Goal: Find specific page/section

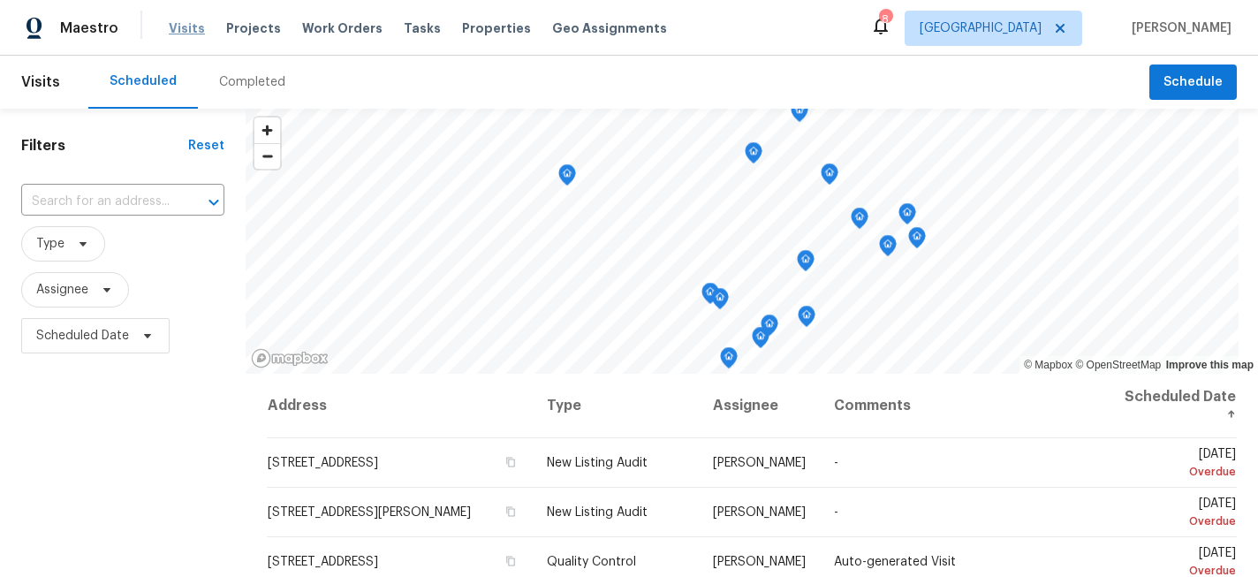
click at [184, 29] on span "Visits" at bounding box center [187, 28] width 36 height 18
click at [83, 238] on icon at bounding box center [83, 244] width 14 height 14
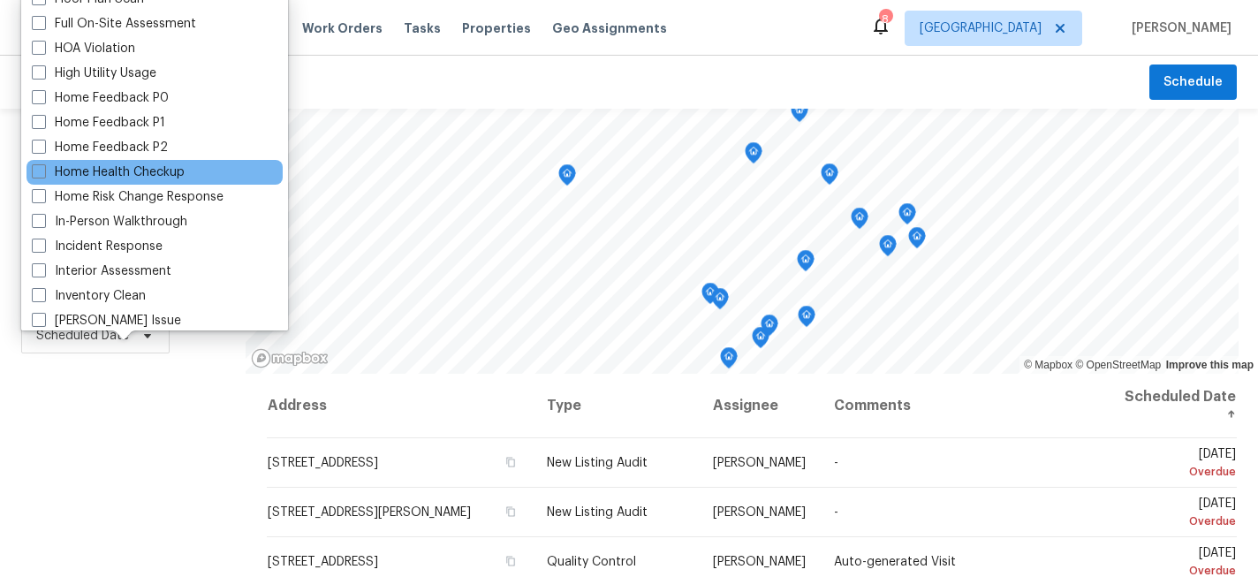
scroll to position [494, 0]
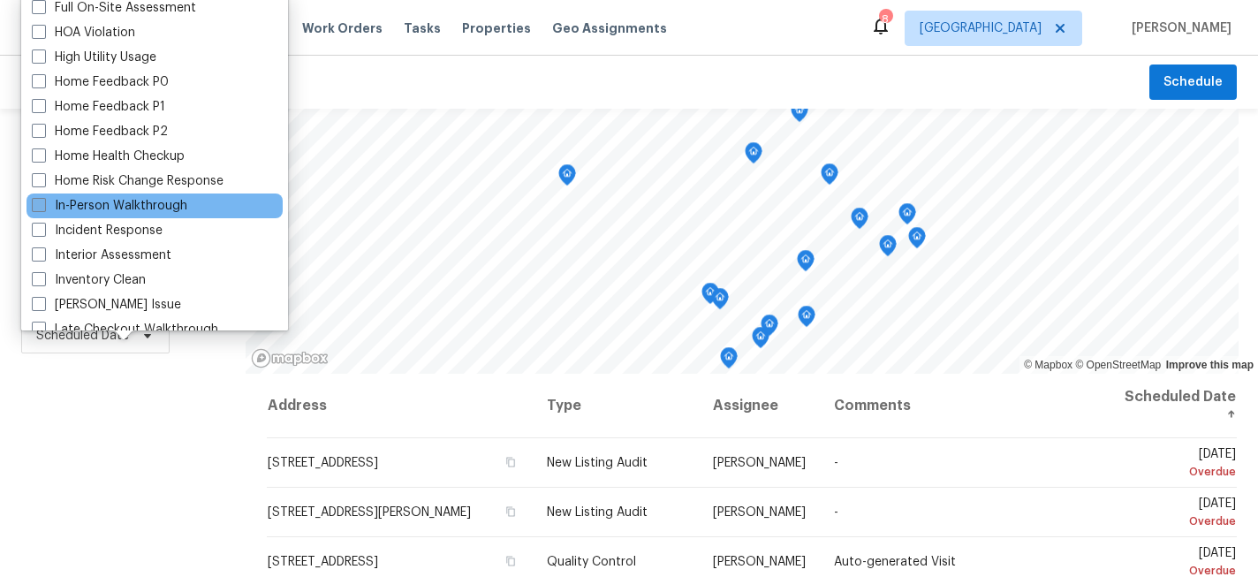
click at [46, 209] on label "In-Person Walkthrough" at bounding box center [110, 206] width 156 height 18
click at [43, 209] on input "In-Person Walkthrough" at bounding box center [37, 202] width 11 height 11
checkbox input "true"
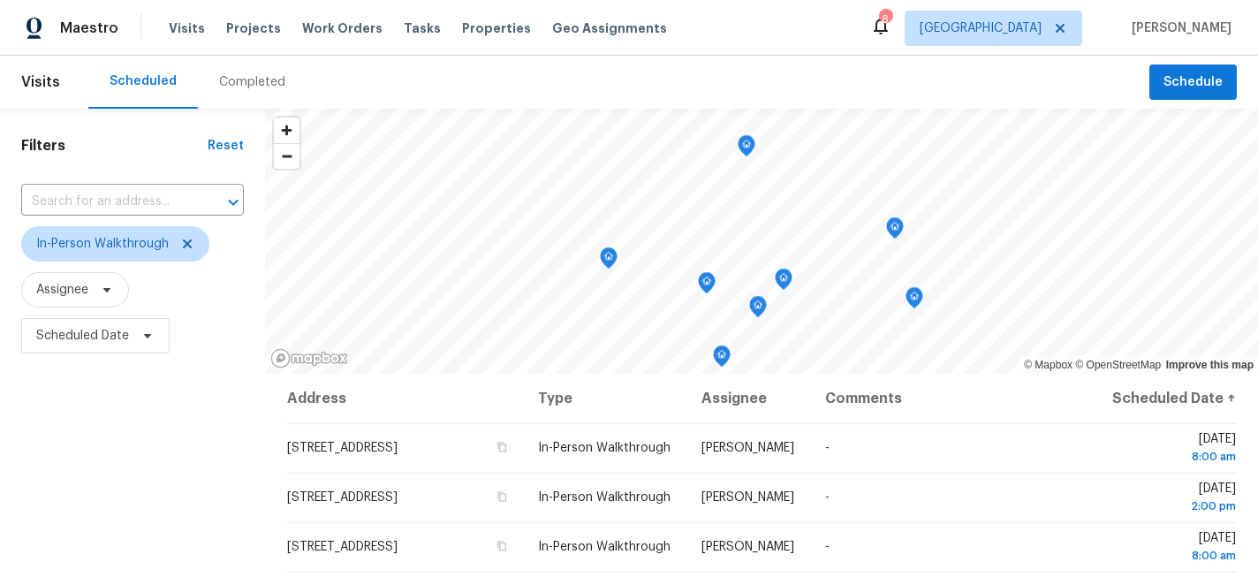
click at [194, 474] on div "Filters Reset ​ In-Person Walkthrough Assignee Scheduled Date" at bounding box center [132, 472] width 265 height 726
click at [108, 329] on span "Scheduled Date" at bounding box center [82, 336] width 93 height 18
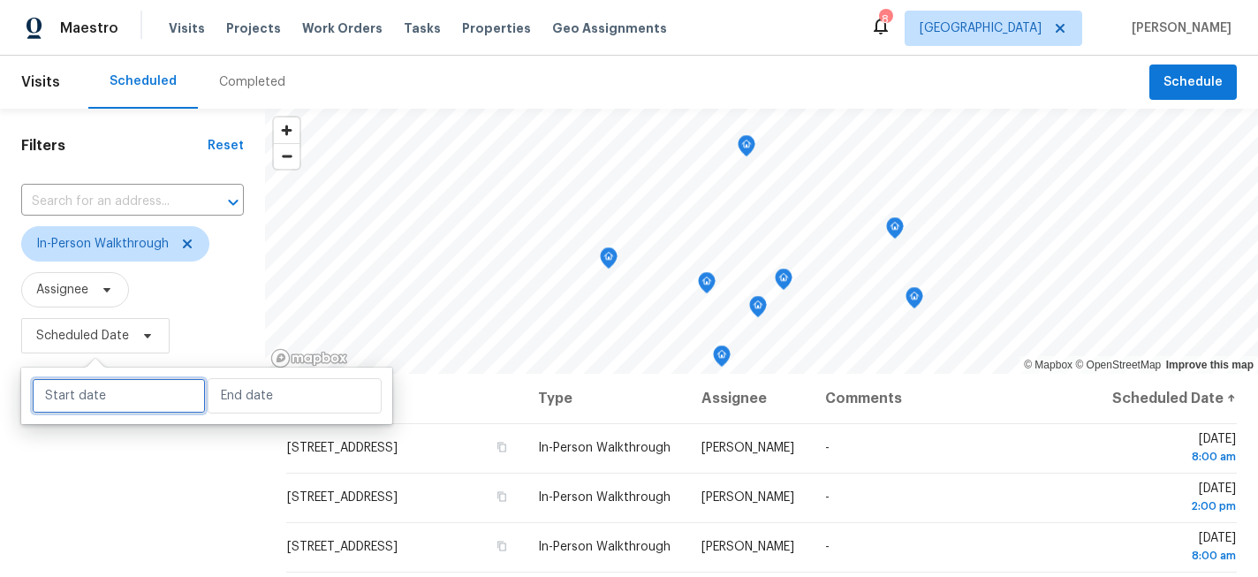
click at [123, 391] on input "text" at bounding box center [119, 395] width 174 height 35
select select "8"
select select "2025"
select select "9"
select select "2025"
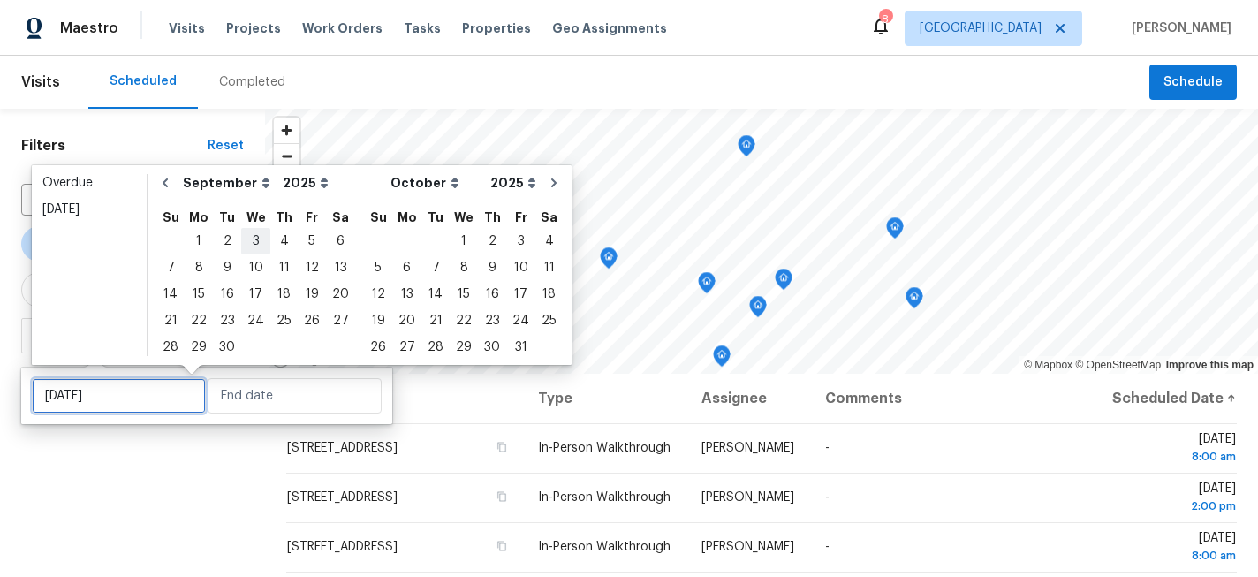
type input "[DATE]"
click at [197, 345] on div "29" at bounding box center [199, 347] width 28 height 25
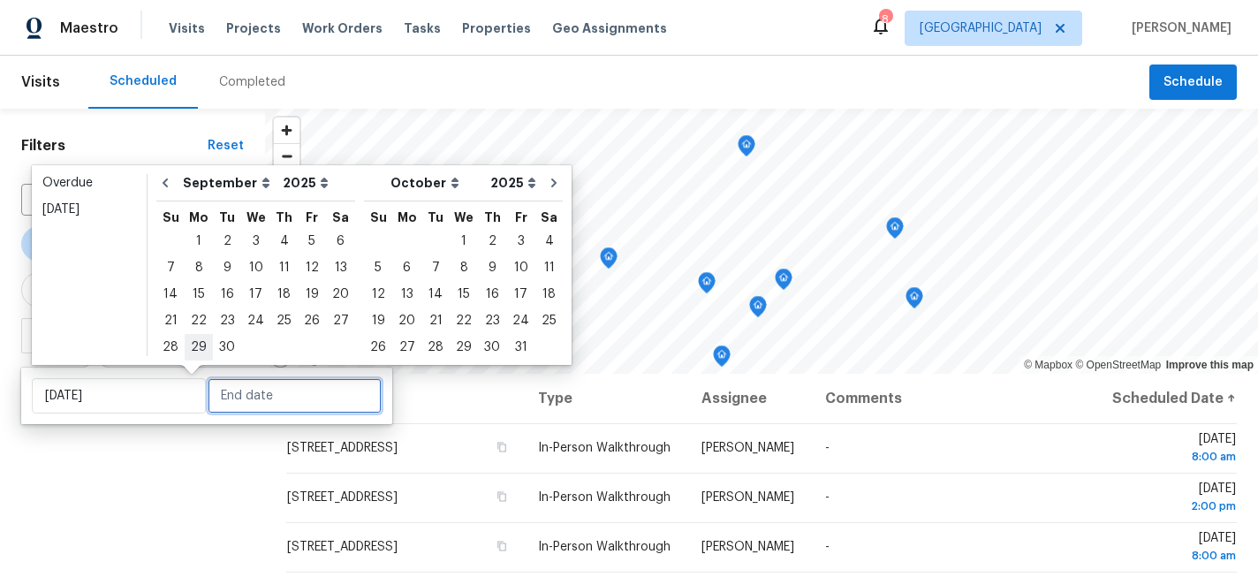
type input "[DATE]"
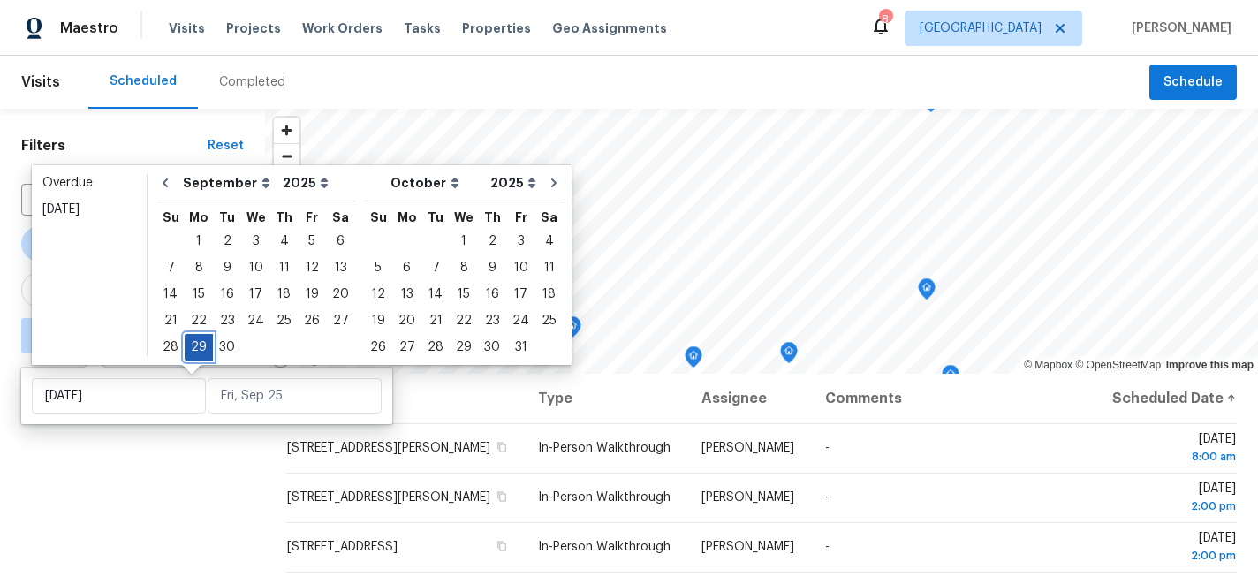
click at [197, 345] on div "29" at bounding box center [199, 347] width 28 height 25
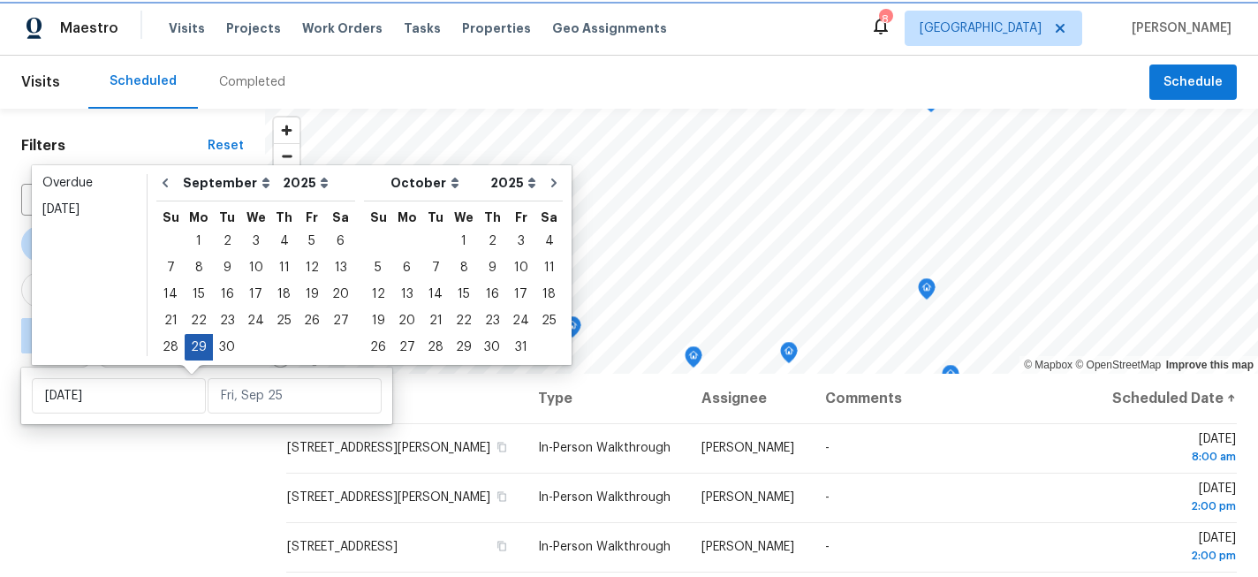
type input "[DATE]"
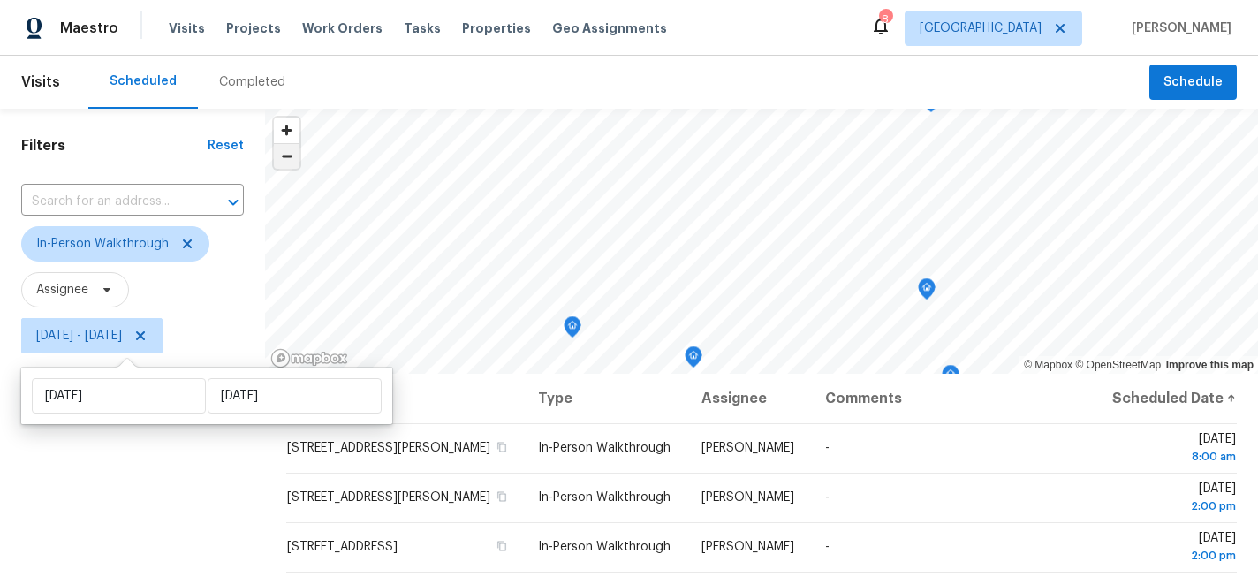
click at [286, 161] on span "Zoom out" at bounding box center [287, 156] width 26 height 25
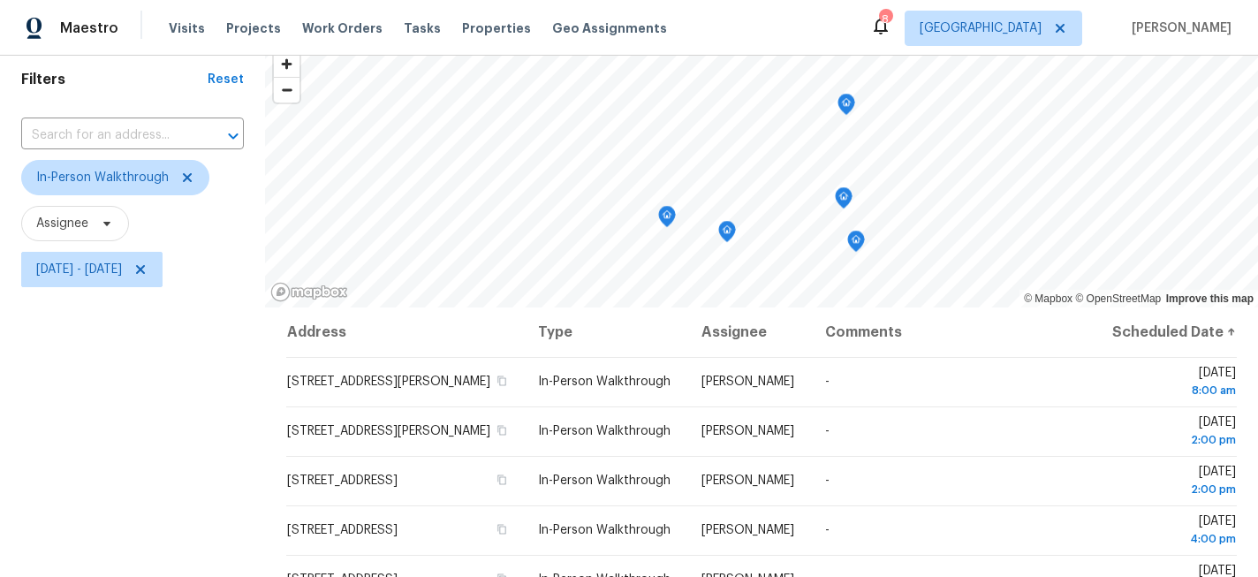
scroll to position [85, 0]
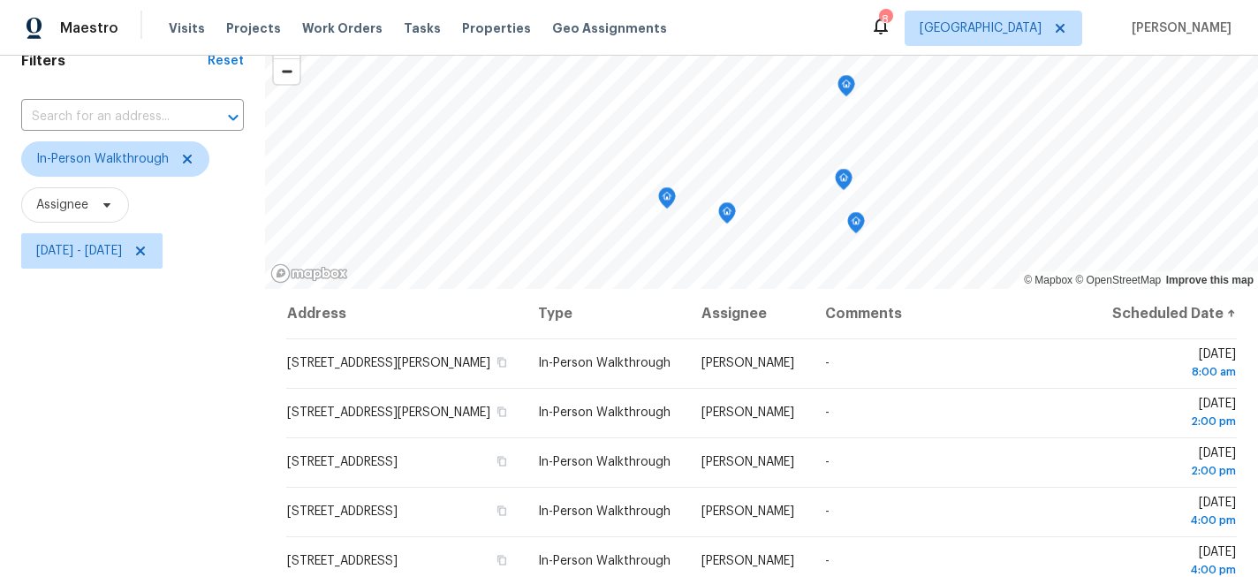
click at [841, 186] on icon "Map marker" at bounding box center [844, 180] width 16 height 20
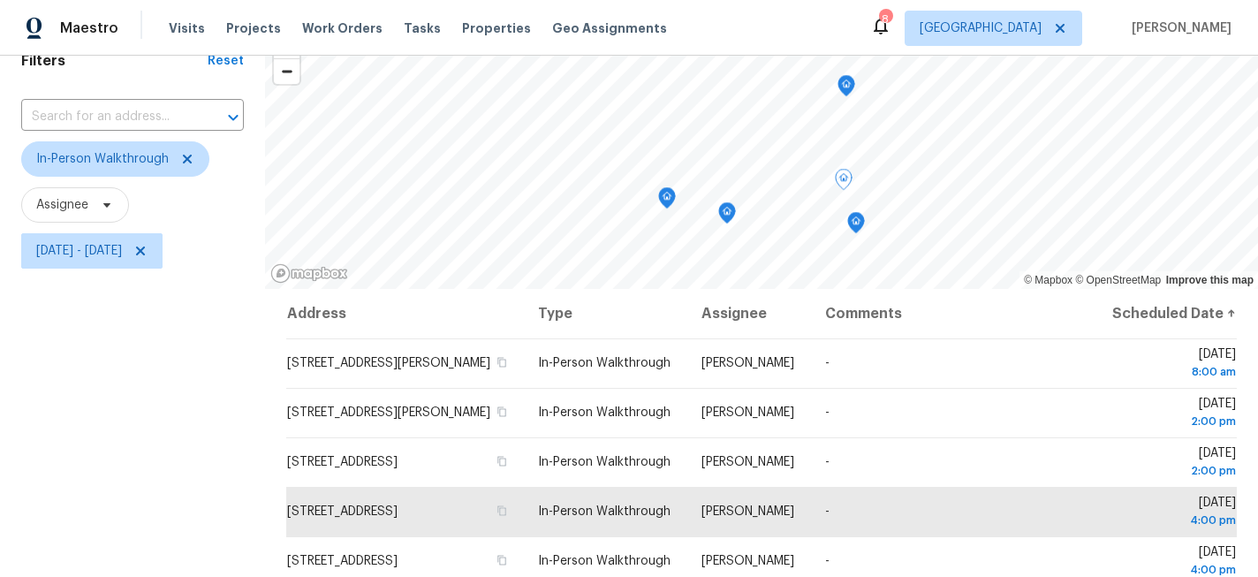
click at [848, 90] on icon "Map marker" at bounding box center [847, 86] width 16 height 20
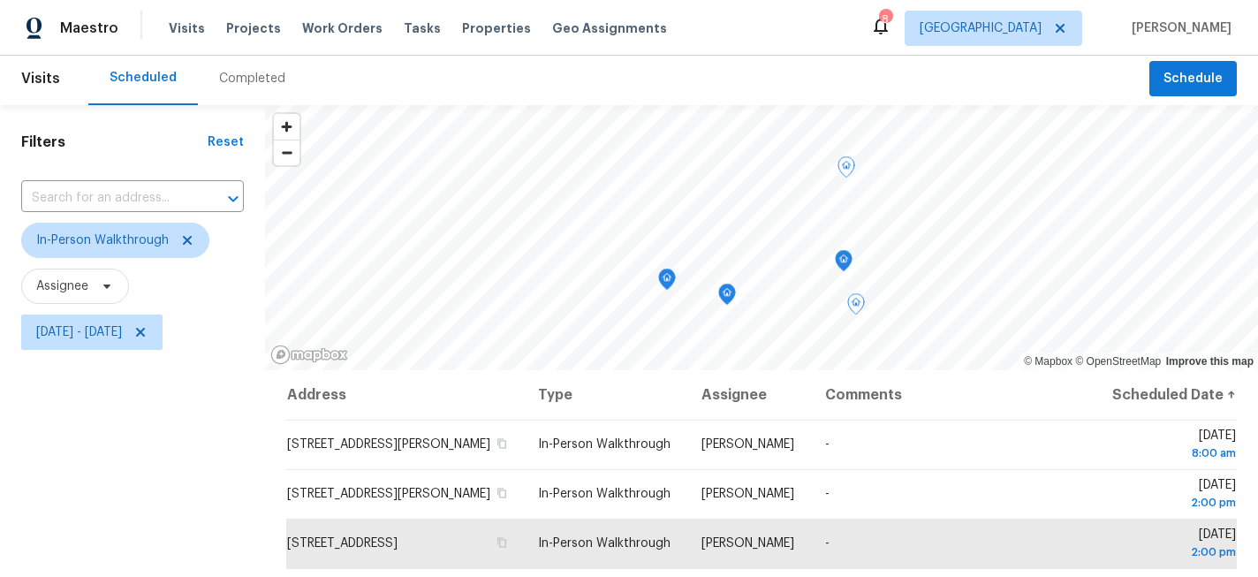
scroll to position [3, 0]
click at [246, 86] on div "Completed" at bounding box center [252, 80] width 66 height 18
